Goal: Information Seeking & Learning: Find specific fact

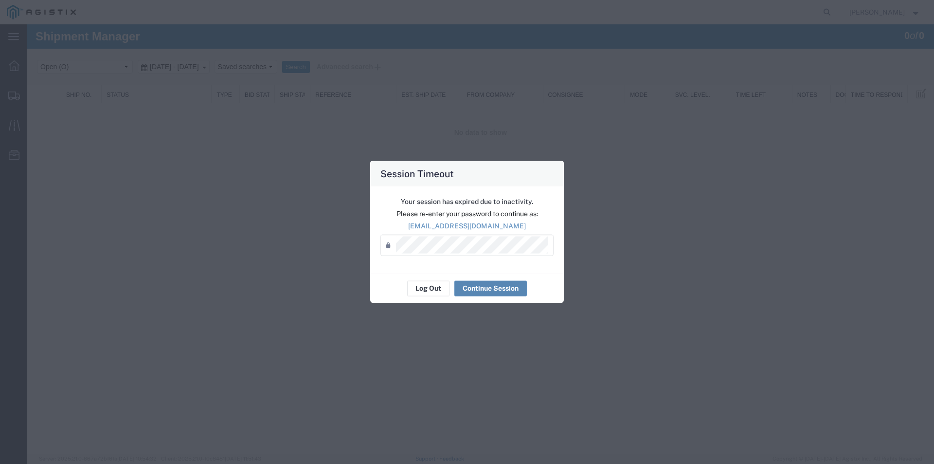
click at [508, 291] on button "Continue Session" at bounding box center [490, 288] width 72 height 16
click at [482, 285] on button "Continue Session" at bounding box center [490, 288] width 72 height 16
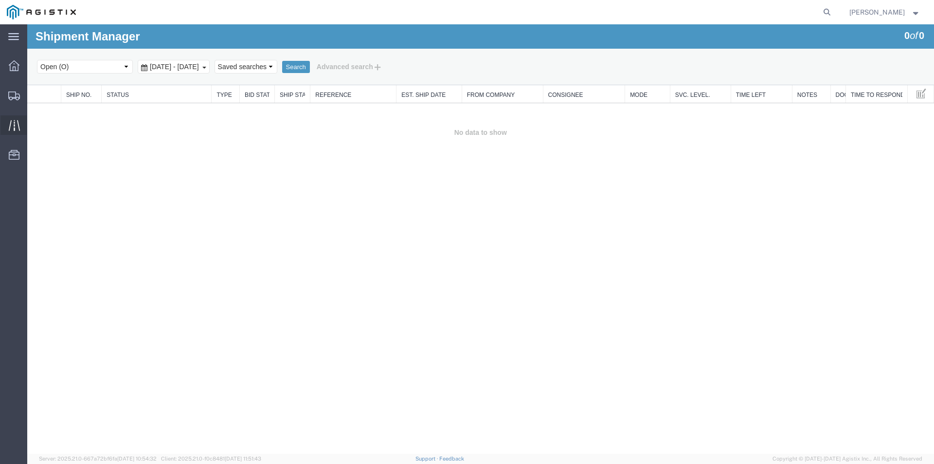
click at [15, 123] on icon at bounding box center [14, 125] width 11 height 11
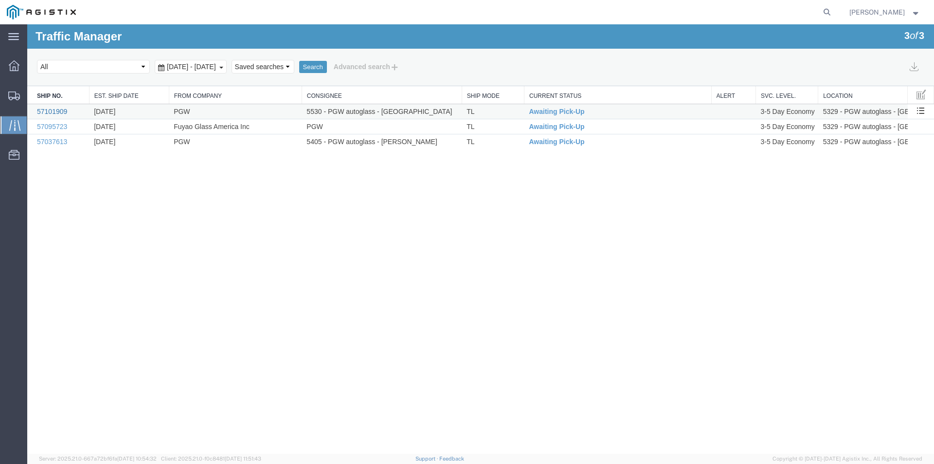
click at [63, 111] on link "57101909" at bounding box center [52, 112] width 30 height 8
click at [44, 127] on link "57095723" at bounding box center [52, 127] width 30 height 8
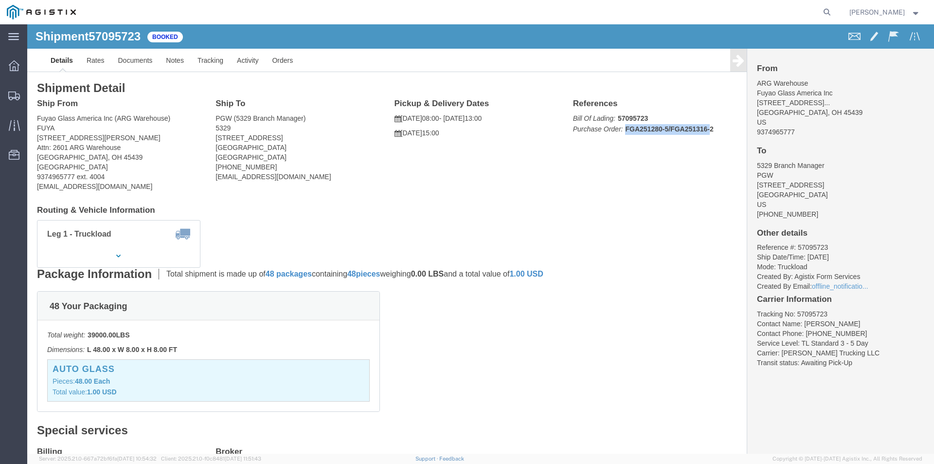
drag, startPoint x: 686, startPoint y: 106, endPoint x: 679, endPoint y: 102, distance: 7.6
click p "Bill Of Lading: 57095723 Purchase Order: FGA251280-5/FGA251316-2"
drag, startPoint x: 655, startPoint y: 147, endPoint x: 661, endPoint y: 129, distance: 19.4
click div "Ship From Fuyao Glass America Inc ([GEOGRAPHIC_DATA]) FUYA [STREET_ADDRESS][PER…"
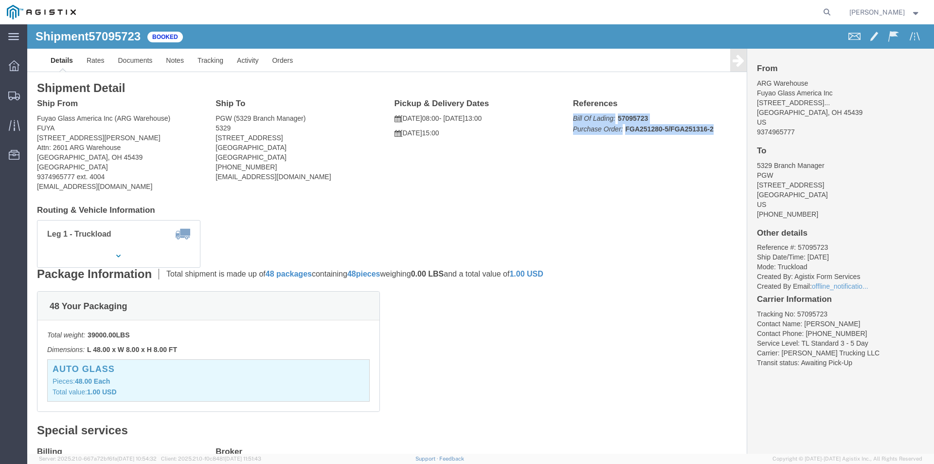
drag, startPoint x: 682, startPoint y: 104, endPoint x: 540, endPoint y: 96, distance: 141.8
click div "References Bill Of Lading: 57095723 Purchase Order: FGA251280-5/FGA251316-2 Edi…"
copy p "Bill Of Lading: 57095723 Purchase Order: FGA251280-5/FGA251316-2"
